Goal: Task Accomplishment & Management: Complete application form

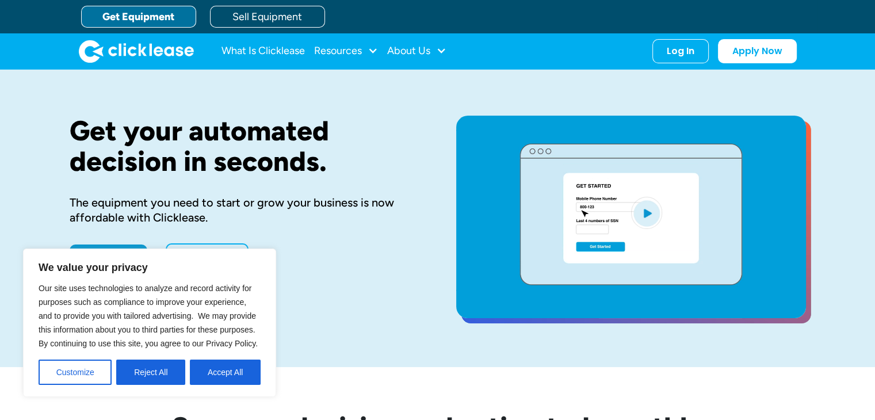
click at [290, 317] on div "Get your automated decision in seconds. The equipment you need to start or grow…" at bounding box center [245, 218] width 350 height 205
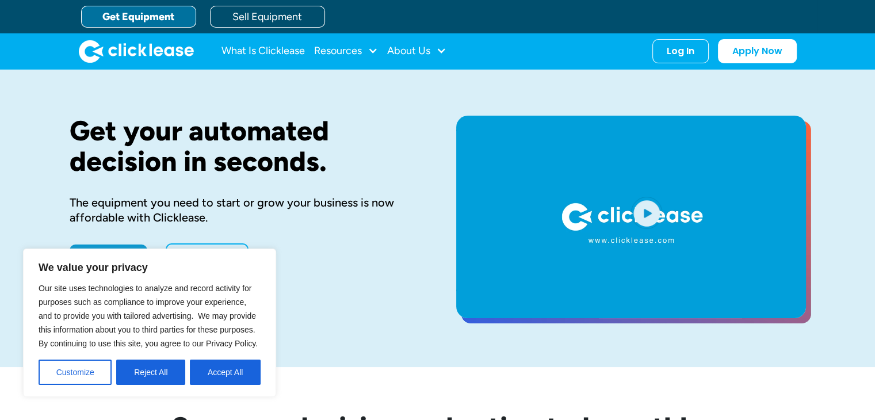
click at [172, 377] on button "Reject All" at bounding box center [150, 372] width 69 height 25
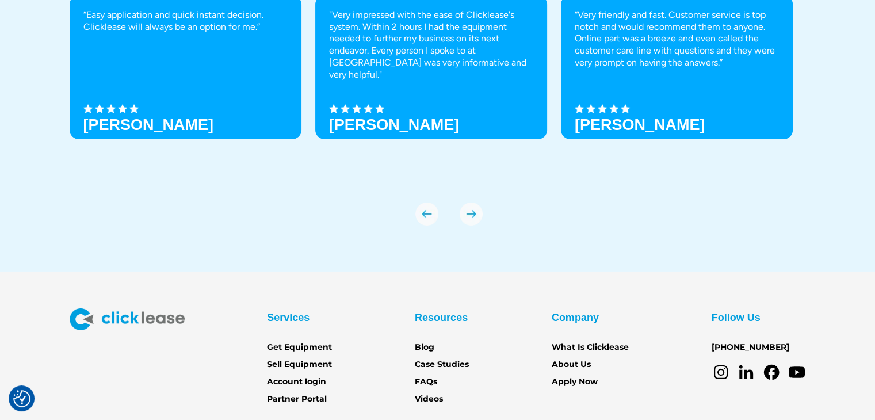
scroll to position [4104, 0]
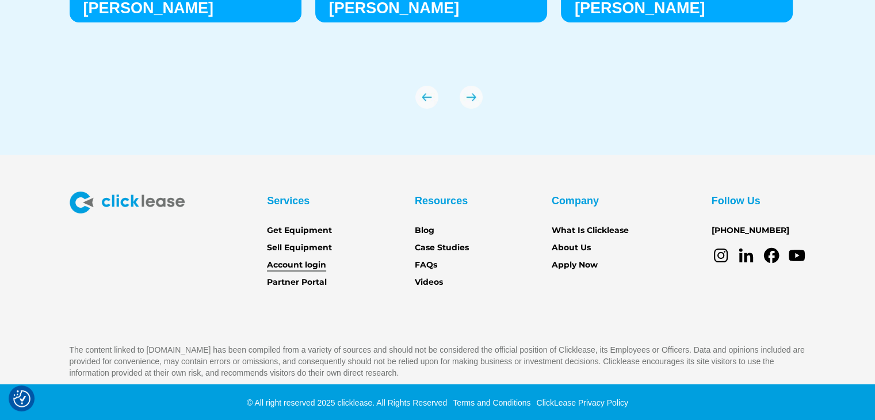
click at [322, 264] on link "Account login" at bounding box center [296, 265] width 59 height 13
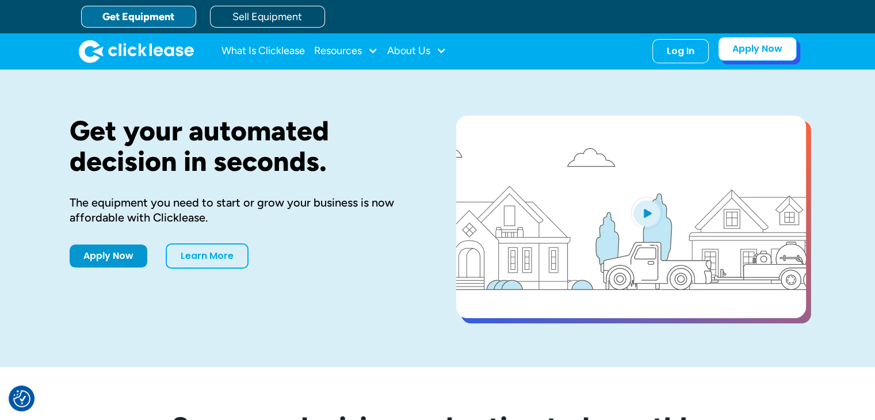
click at [745, 52] on link "Apply Now" at bounding box center [757, 49] width 79 height 24
